Goal: Navigation & Orientation: Find specific page/section

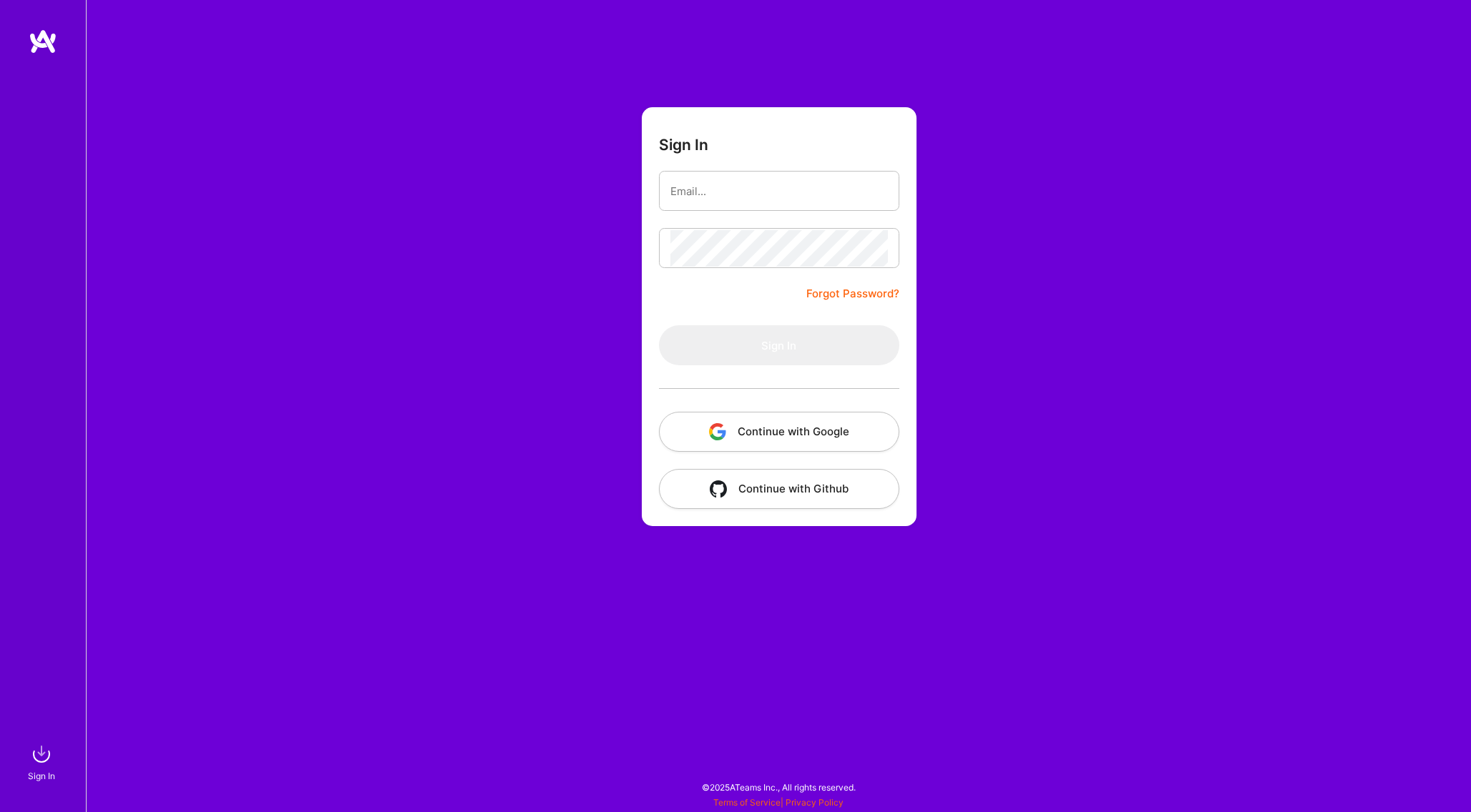
click at [812, 435] on button "Continue with Google" at bounding box center [779, 431] width 240 height 40
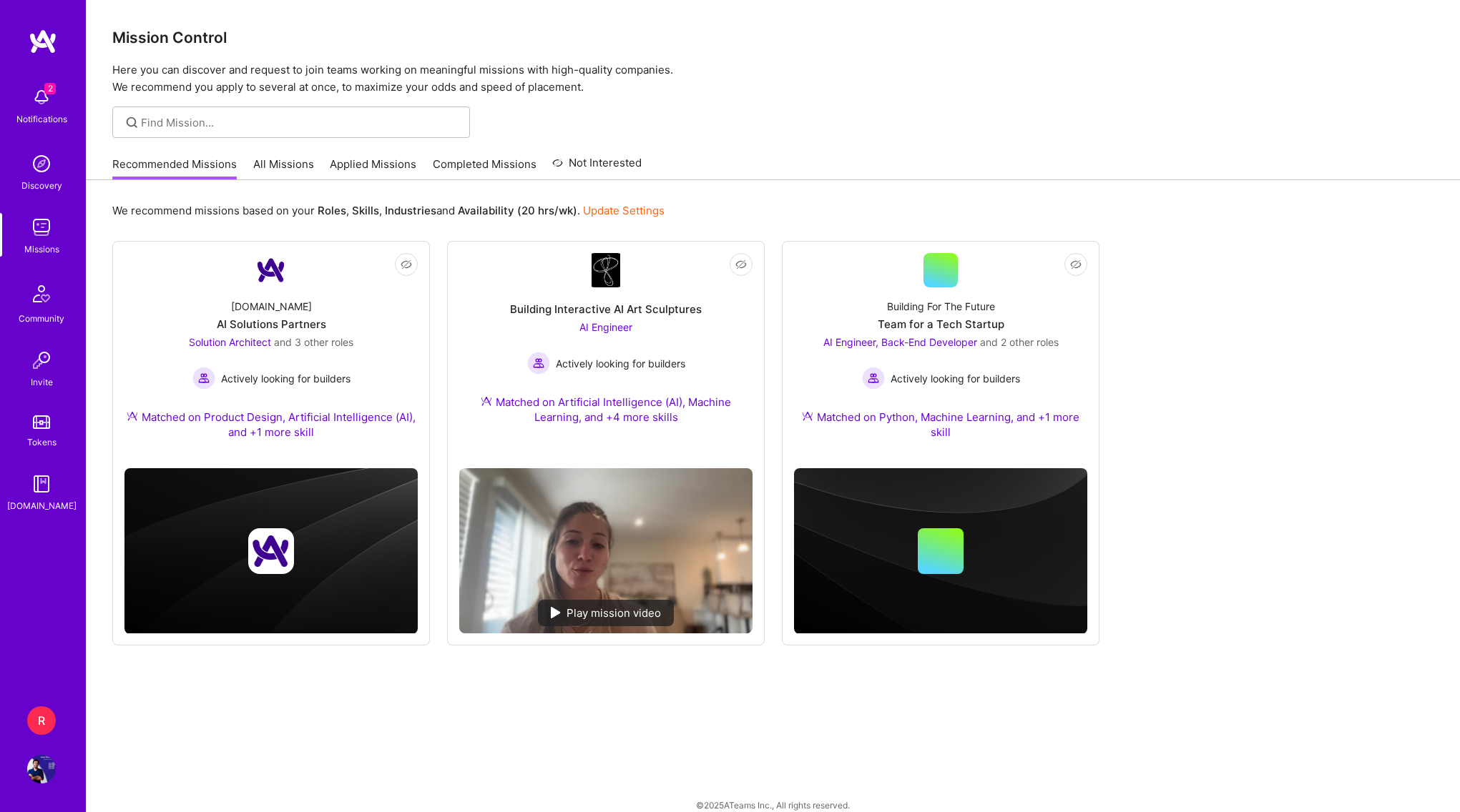
click at [43, 108] on img at bounding box center [41, 97] width 29 height 29
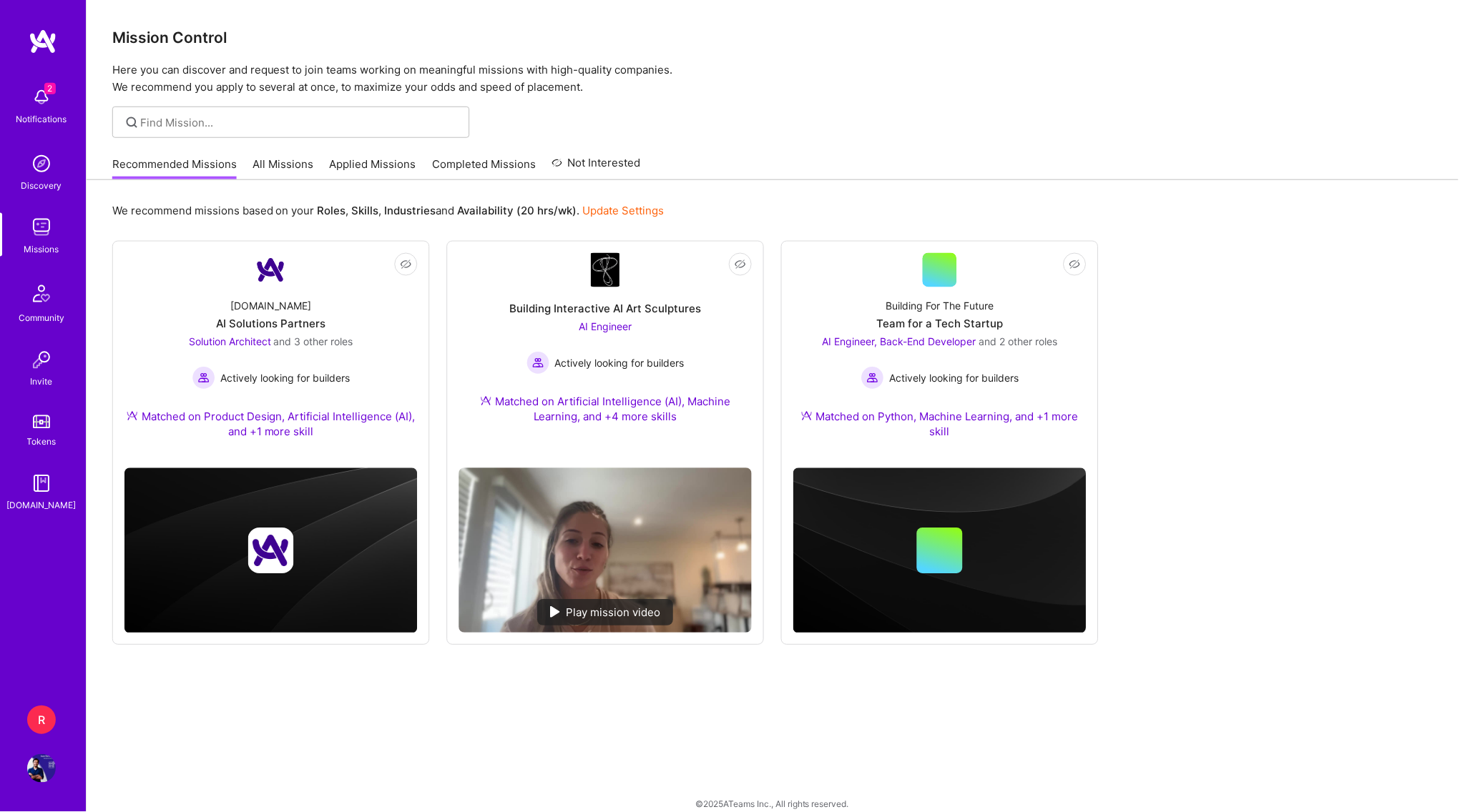
click at [47, 766] on img at bounding box center [41, 769] width 29 height 29
